Goal: Task Accomplishment & Management: Manage account settings

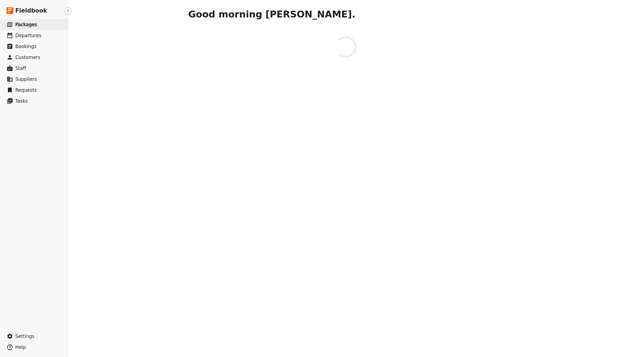
click at [39, 25] on link "​ Packages" at bounding box center [34, 24] width 68 height 11
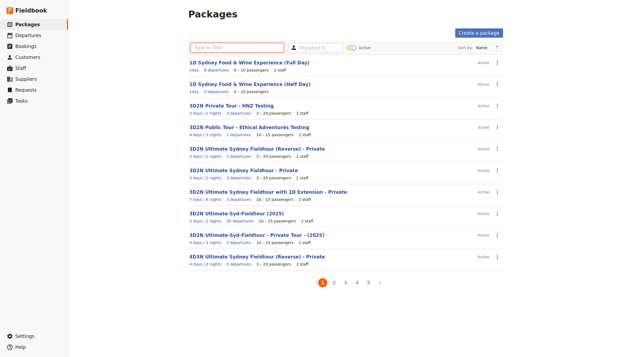
click at [250, 48] on input "text" at bounding box center [236, 47] width 93 height 9
click at [243, 166] on section "3D2N Ultimate Sydney Fieldtour - Private Active ​ 3 days / 2 nights 3 departure…" at bounding box center [345, 174] width 315 height 22
click at [238, 169] on link "3D2N Ultimate Sydney Fieldtour - Private" at bounding box center [243, 170] width 108 height 5
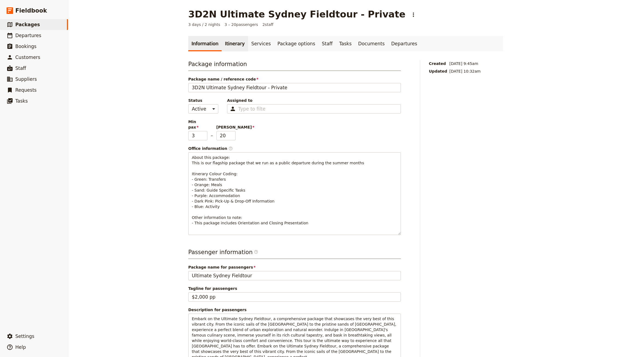
click at [238, 40] on link "Itinerary" at bounding box center [235, 43] width 26 height 15
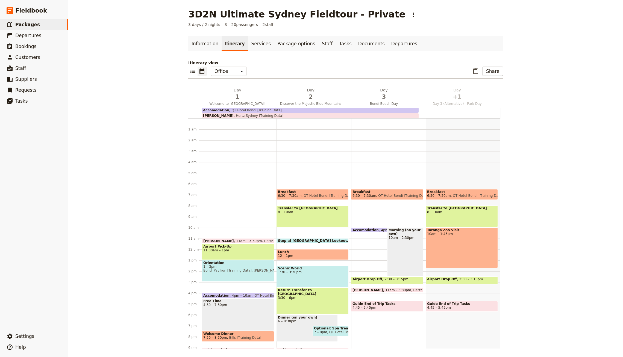
scroll to position [32, 0]
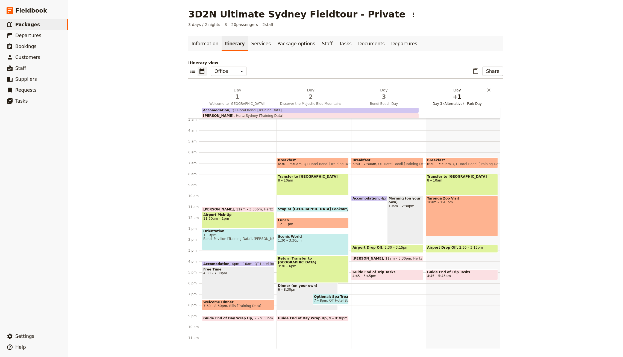
click at [444, 101] on span "+1" at bounding box center [457, 97] width 67 height 8
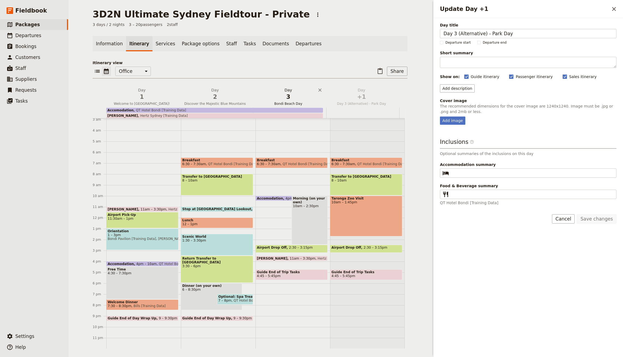
click at [274, 105] on span "Bondi Beach Day" at bounding box center [288, 104] width 71 height 4
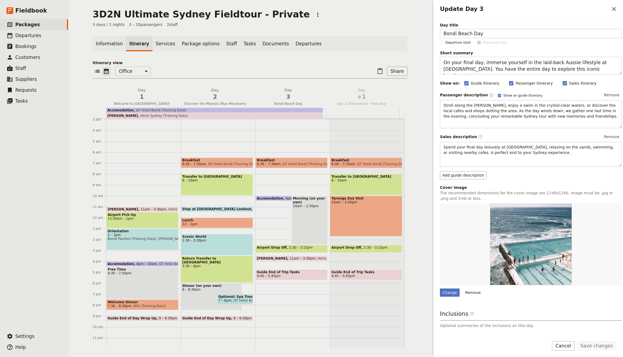
click at [356, 52] on div "Information Itinerary Services Package options Staff Tasks Documents Departures…" at bounding box center [250, 192] width 315 height 313
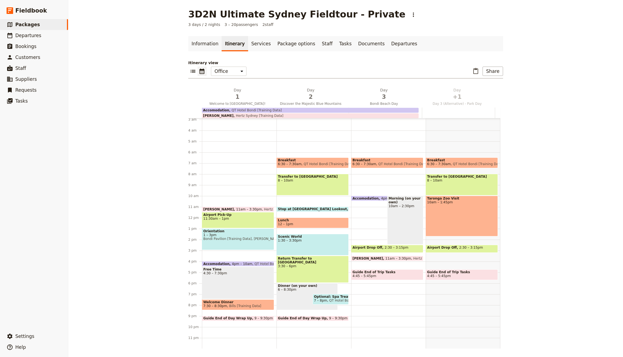
drag, startPoint x: 344, startPoint y: 235, endPoint x: 345, endPoint y: 248, distance: 13.1
click at [345, 247] on div "Breakfast 6:30 – 7:30am QT Hotel Bondi [Training Data] Transfer to [GEOGRAPHIC_…" at bounding box center [313, 218] width 75 height 262
select select "2"
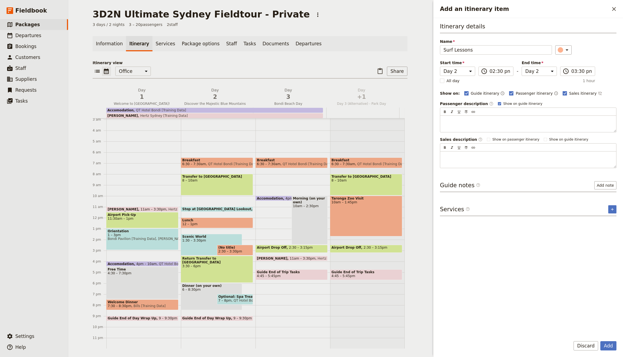
type input "Surf Lessons"
click at [600, 341] on button "Add" at bounding box center [608, 345] width 16 height 9
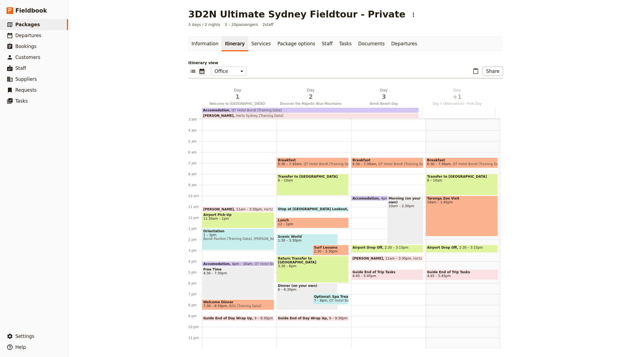
click at [328, 248] on span "Surf Lessons" at bounding box center [330, 248] width 33 height 4
select select "2"
drag, startPoint x: 293, startPoint y: 244, endPoint x: 293, endPoint y: 249, distance: 4.9
click at [293, 249] on div "Breakfast 6:30 – 7:30am QT Hotel Bondi [Training Data] Transfer to [GEOGRAPHIC_…" at bounding box center [313, 218] width 75 height 262
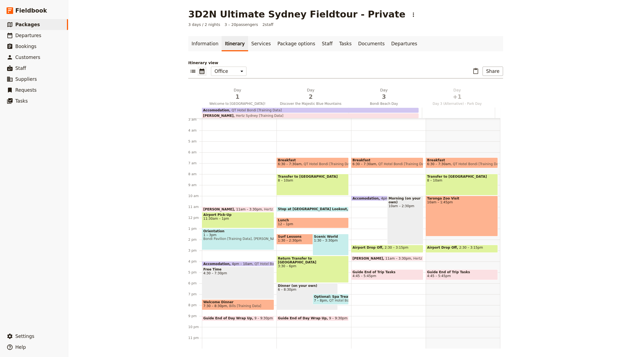
select select "2"
click at [337, 237] on span "Surf Lessons" at bounding box center [330, 237] width 33 height 4
select select "2"
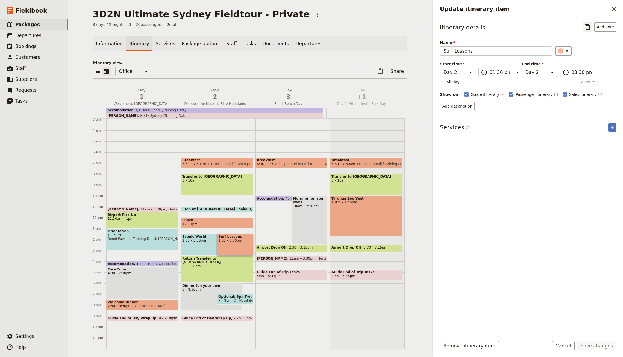
click at [584, 29] on button "​" at bounding box center [587, 26] width 9 height 9
click at [613, 9] on icon "Close drawer" at bounding box center [614, 9] width 4 height 4
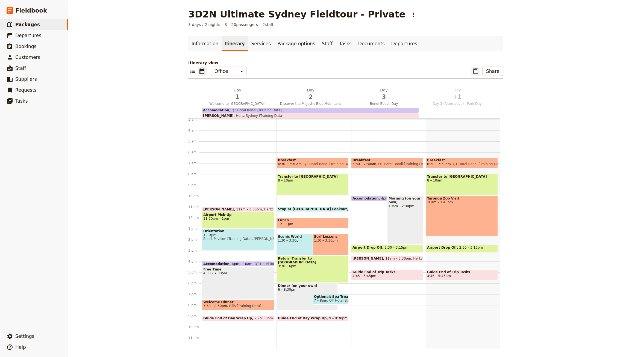
click at [472, 68] on icon "Paste itinerary item" at bounding box center [475, 71] width 7 height 7
select select "2"
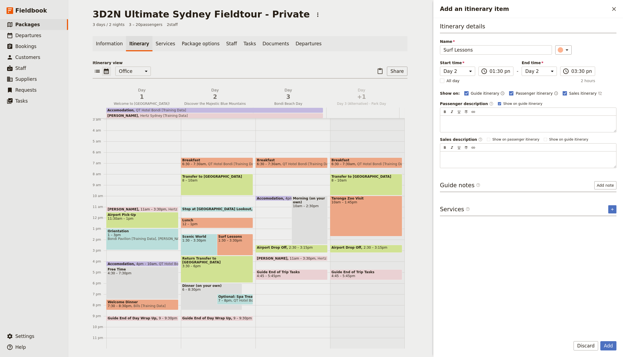
click at [600, 341] on button "Add" at bounding box center [608, 345] width 16 height 9
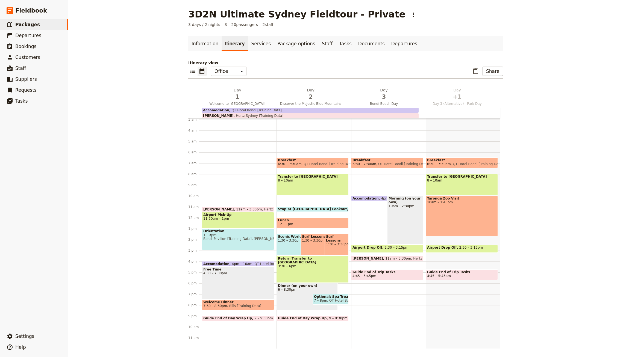
click at [326, 243] on span "1:30 – 3:30pm" at bounding box center [336, 245] width 21 height 4
select select "2"
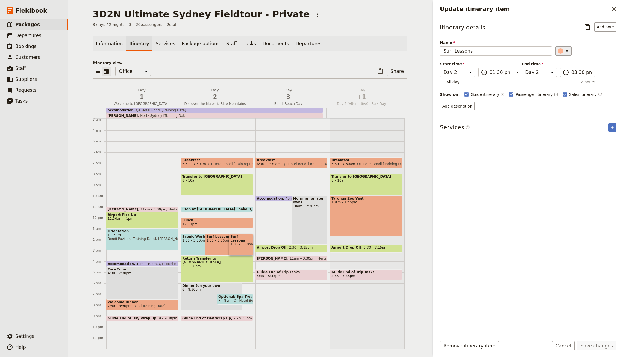
click at [557, 49] on div "Update itinerary item" at bounding box center [559, 50] width 5 height 5
click at [562, 74] on div "button" at bounding box center [561, 74] width 5 height 5
click at [594, 347] on button "Save changes" at bounding box center [597, 345] width 40 height 9
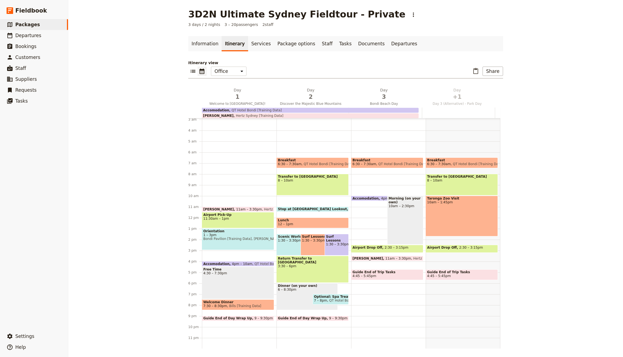
click at [300, 245] on div "Surf Lessons 1:30 – 3:30pm" at bounding box center [320, 245] width 41 height 22
select select "2"
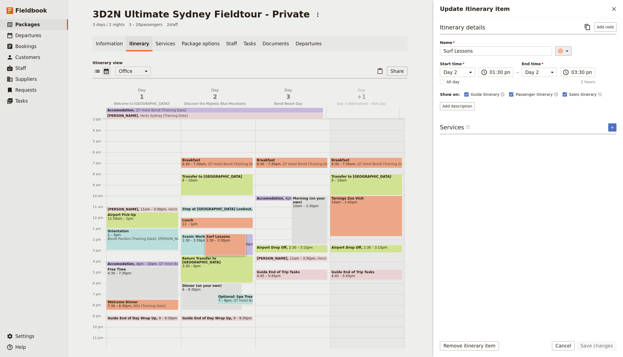
click at [558, 48] on div "​" at bounding box center [564, 51] width 12 height 7
click at [296, 64] on p "Itinerary view" at bounding box center [250, 62] width 315 height 5
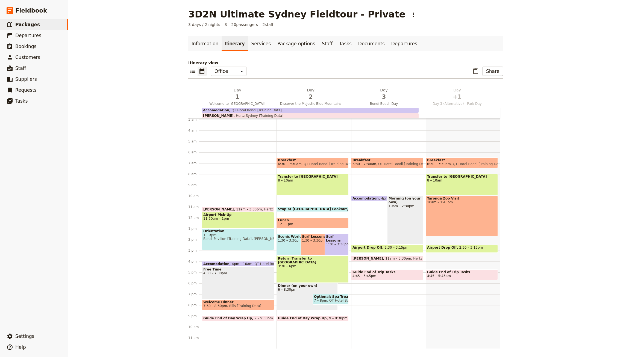
click at [310, 240] on span "1:30 – 3:30pm" at bounding box center [321, 241] width 38 height 4
select select "2"
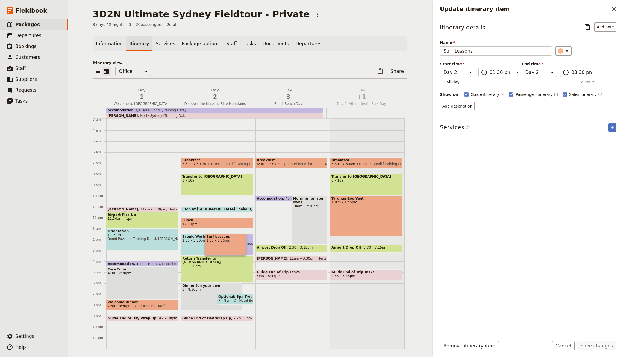
click at [241, 243] on span "1:30 – 3:30pm" at bounding box center [240, 245] width 21 height 4
select select "2"
click at [487, 52] on input "Surf Lessons" at bounding box center [496, 50] width 112 height 9
type input "W"
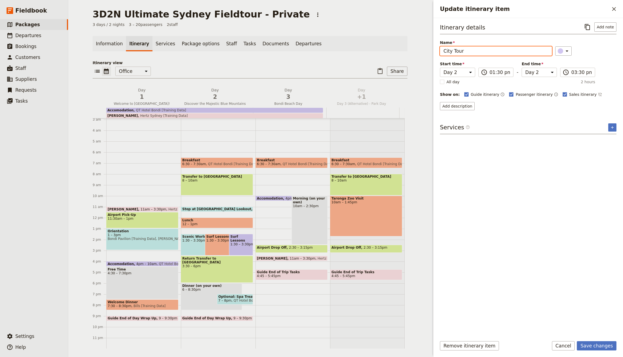
type input "City Tour"
click at [577, 341] on button "Save changes" at bounding box center [597, 345] width 40 height 9
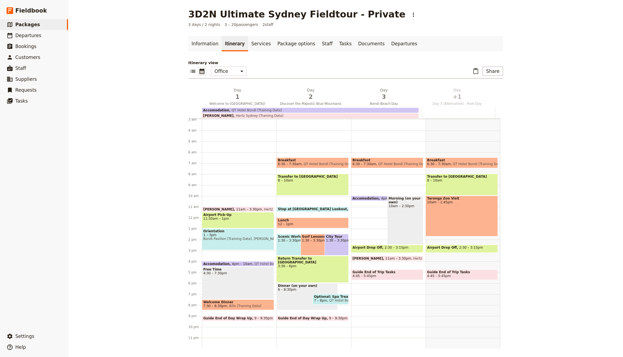
click at [286, 246] on div "Scenic World 1:30 – 3:30pm" at bounding box center [296, 245] width 41 height 22
select select "2"
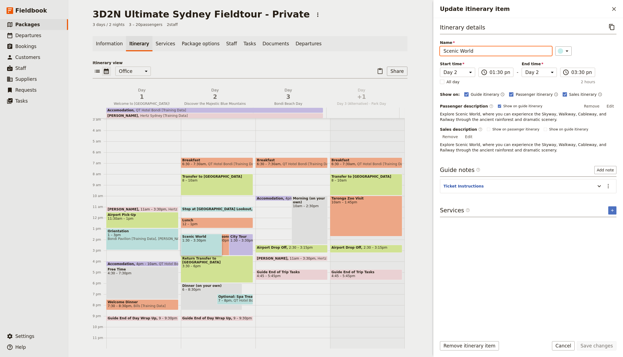
click at [464, 49] on input "Scenic World" at bounding box center [496, 50] width 112 height 9
click at [337, 31] on main "3D2N Ultimate Sydney Fieldtour - Private ​ 3 days / 2 nights 3 – 20 passengers …" at bounding box center [250, 179] width 328 height 358
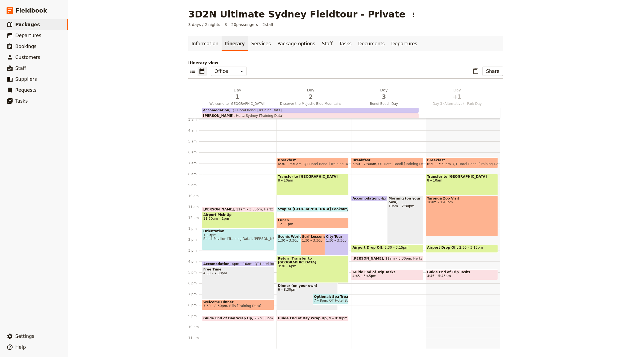
click at [339, 17] on h1 "3D2N Ultimate Sydney Fieldtour - Private" at bounding box center [296, 14] width 217 height 11
click at [287, 239] on span "1:30 – 3:30pm" at bounding box center [297, 241] width 38 height 4
select select "2"
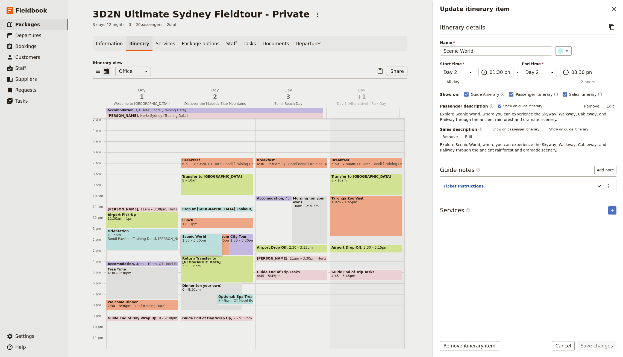
click at [505, 112] on span "Explore Scenic World, where you can experience the Skyway, Walkway, Cableway, a…" at bounding box center [523, 117] width 167 height 10
click at [612, 104] on button "Edit" at bounding box center [610, 106] width 12 height 8
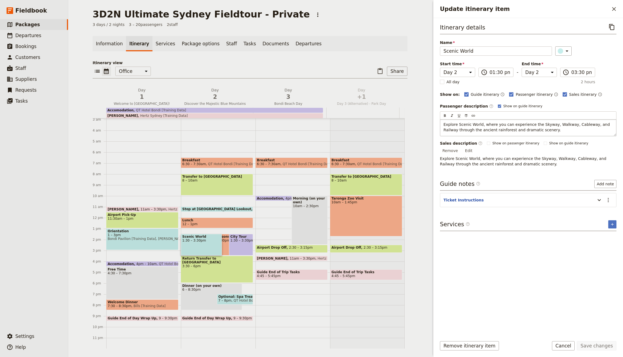
click at [536, 131] on div "Explore Scenic World, where you can experience the Skyway, Walkway, Cableway, a…" at bounding box center [528, 128] width 176 height 16
click at [615, 141] on div "Sales description ​ Show on passenger itinerary Show on guide itinerary Remove …" at bounding box center [528, 154] width 176 height 26
